Goal: Entertainment & Leisure: Consume media (video, audio)

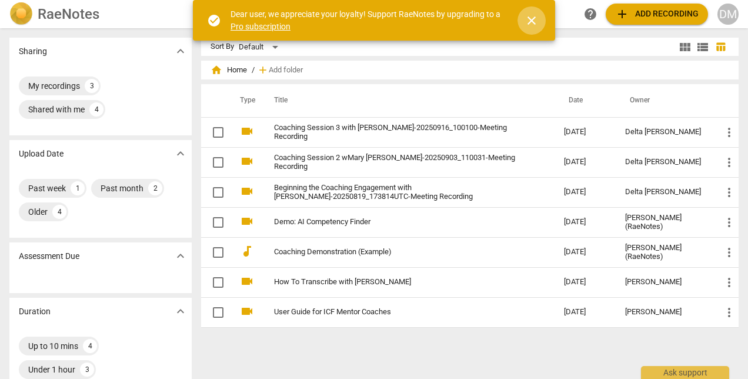
click at [534, 14] on span "close" at bounding box center [531, 21] width 14 height 14
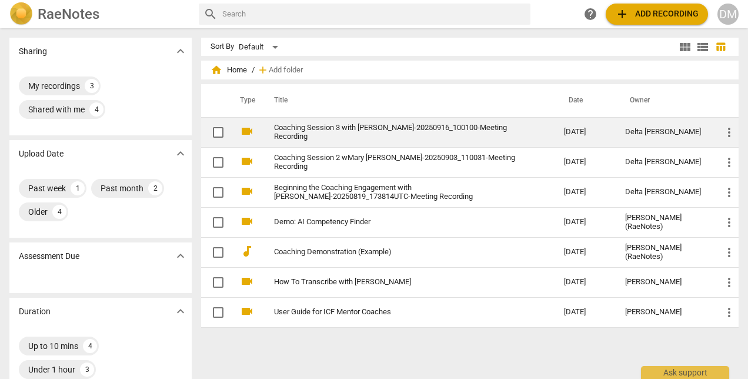
click at [445, 132] on link "Coaching Session 3 with [PERSON_NAME]-20250916_100100-Meeting Recording" at bounding box center [398, 132] width 248 height 18
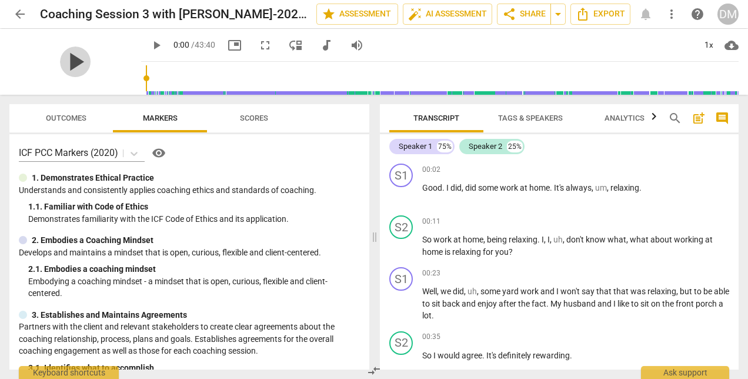
click at [72, 61] on span "play_arrow" at bounding box center [75, 61] width 31 height 31
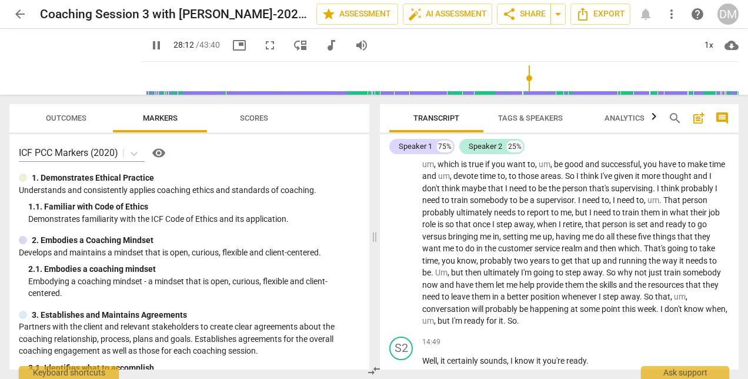
scroll to position [6433, 0]
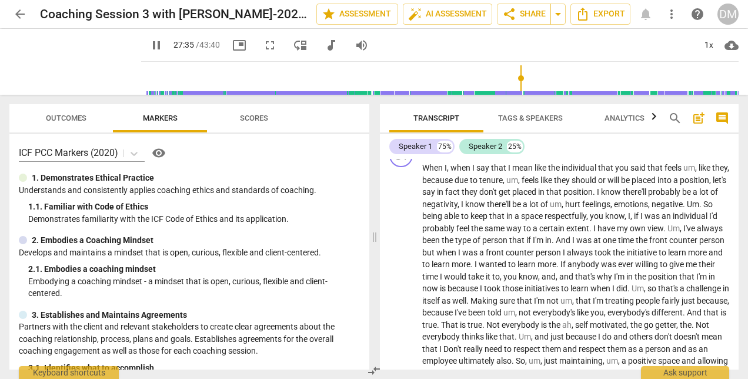
drag, startPoint x: 524, startPoint y: 69, endPoint x: 514, endPoint y: 71, distance: 10.2
click at [514, 71] on input "range" at bounding box center [442, 78] width 593 height 38
drag, startPoint x: 516, startPoint y: 71, endPoint x: 503, endPoint y: 78, distance: 14.7
click at [503, 78] on input "range" at bounding box center [442, 78] width 593 height 38
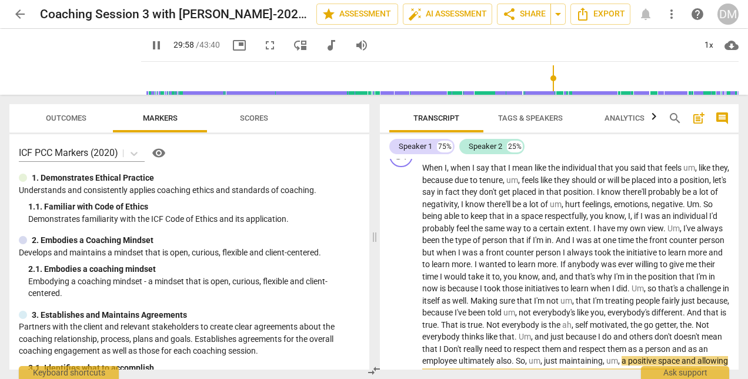
scroll to position [6653, 0]
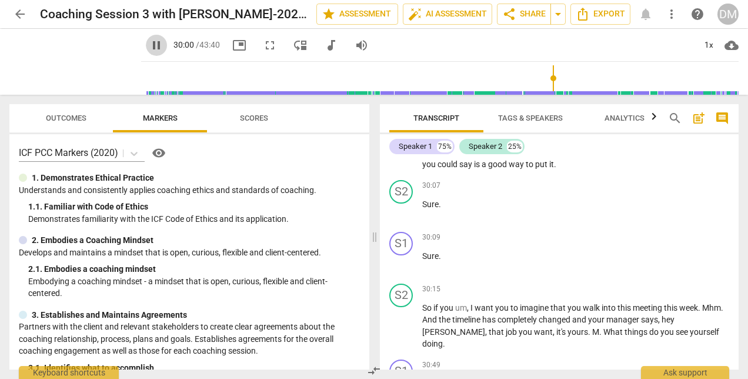
click at [149, 47] on span "pause" at bounding box center [156, 45] width 14 height 14
click at [149, 44] on span "play_arrow" at bounding box center [156, 45] width 14 height 14
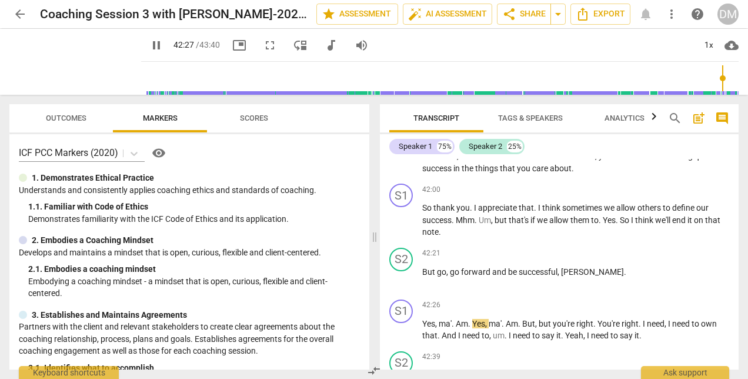
scroll to position [9348, 0]
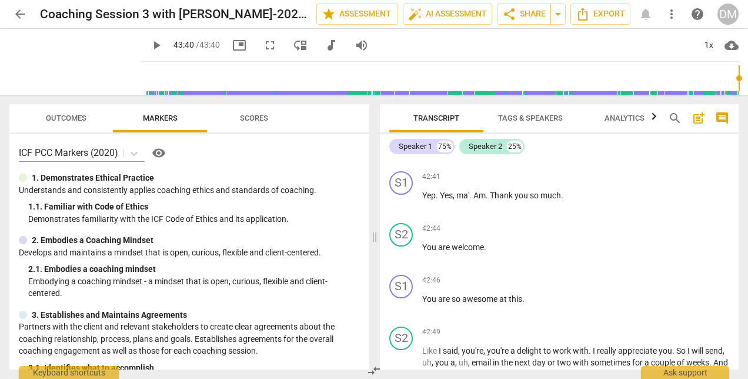
type input "2620"
